Goal: Information Seeking & Learning: Learn about a topic

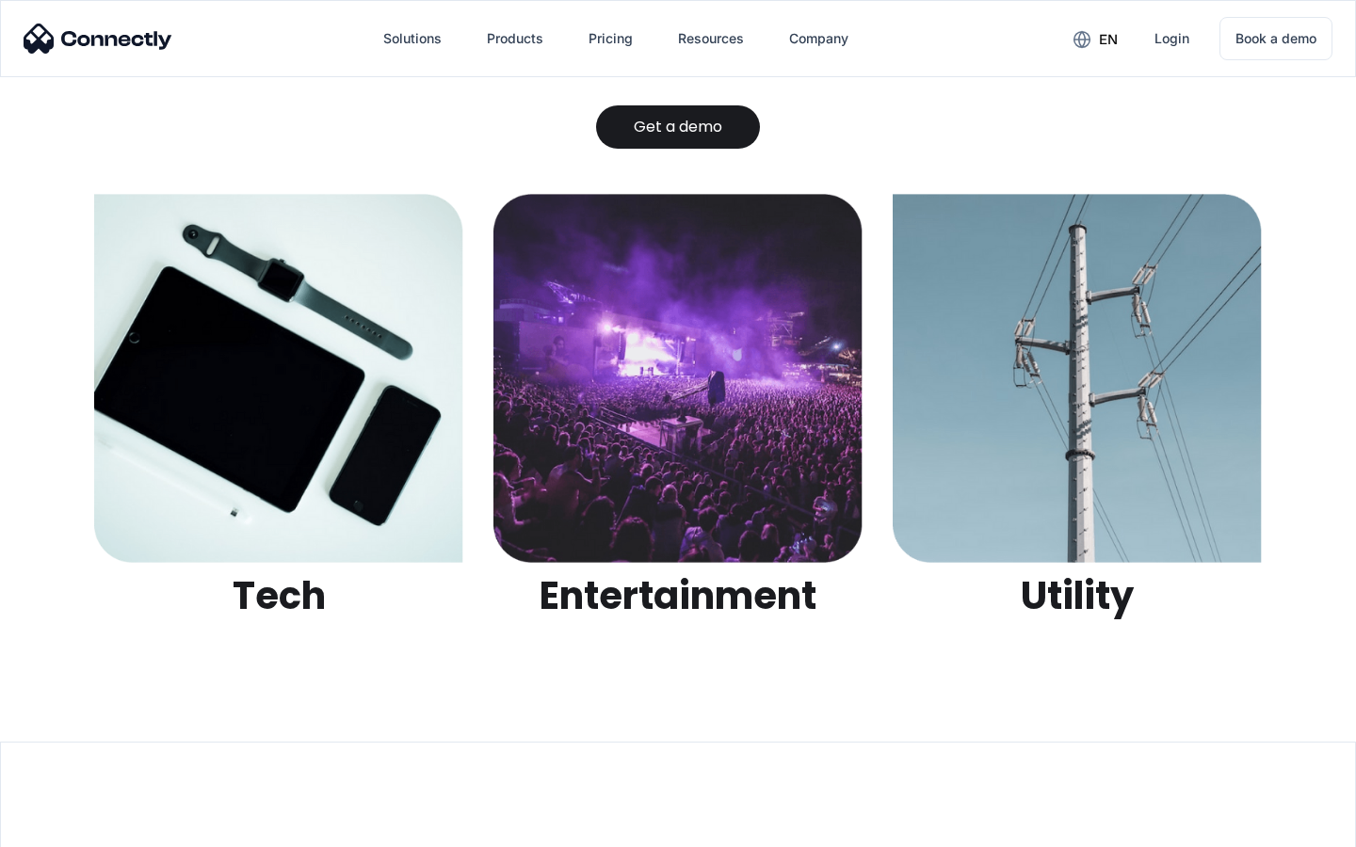
scroll to position [5939, 0]
